Goal: Register for event/course

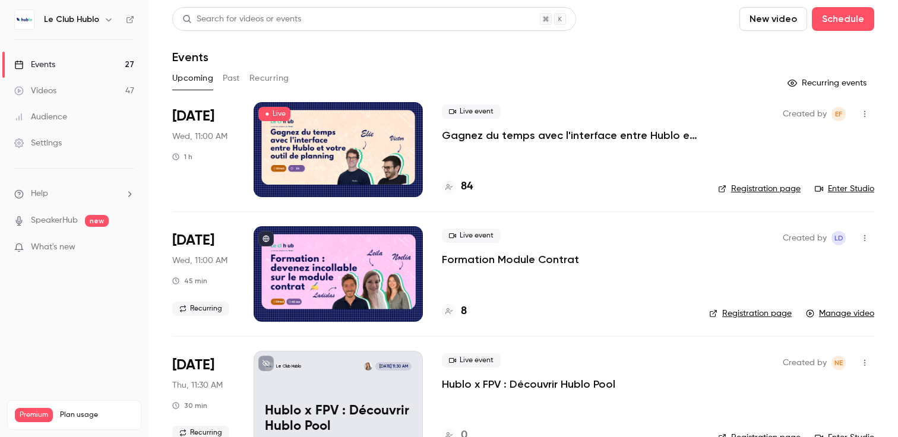
click at [549, 151] on div "Live event Gagnez du temps avec l'interface entre Hublo et votre outil de plann…" at bounding box center [570, 149] width 257 height 95
click at [543, 138] on p "Gagnez du temps avec l'interface entre Hublo et votre outil de planning" at bounding box center [570, 135] width 257 height 14
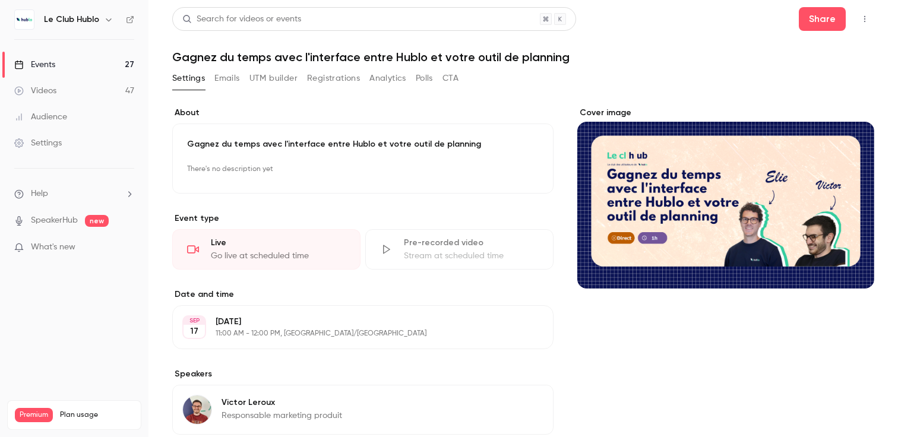
click at [339, 86] on button "Registrations" at bounding box center [333, 78] width 53 height 19
